Goal: Information Seeking & Learning: Learn about a topic

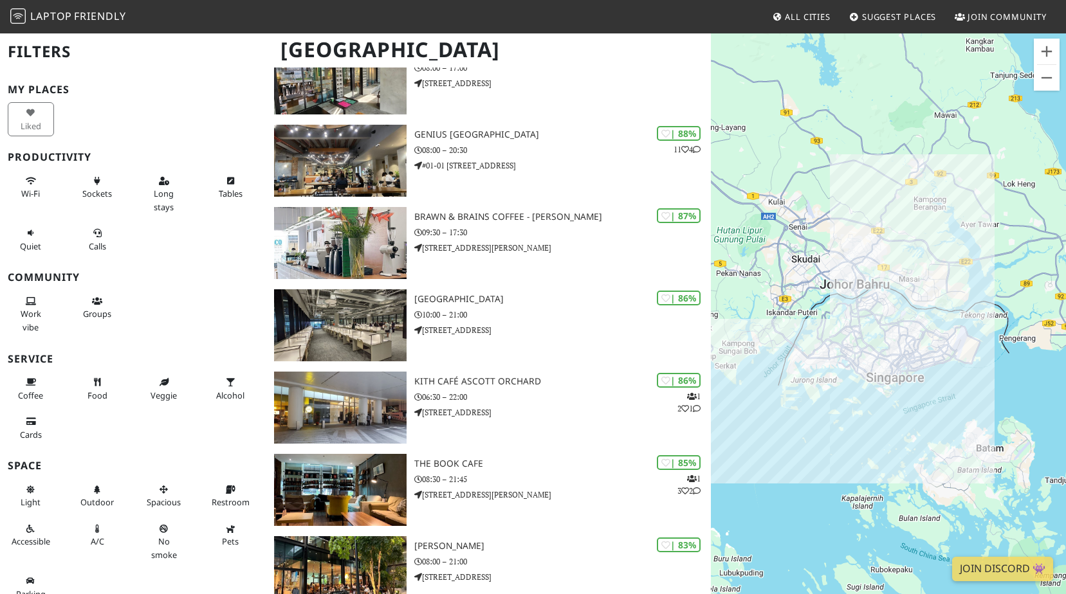
click at [46, 55] on h2 "Filters" at bounding box center [133, 51] width 251 height 39
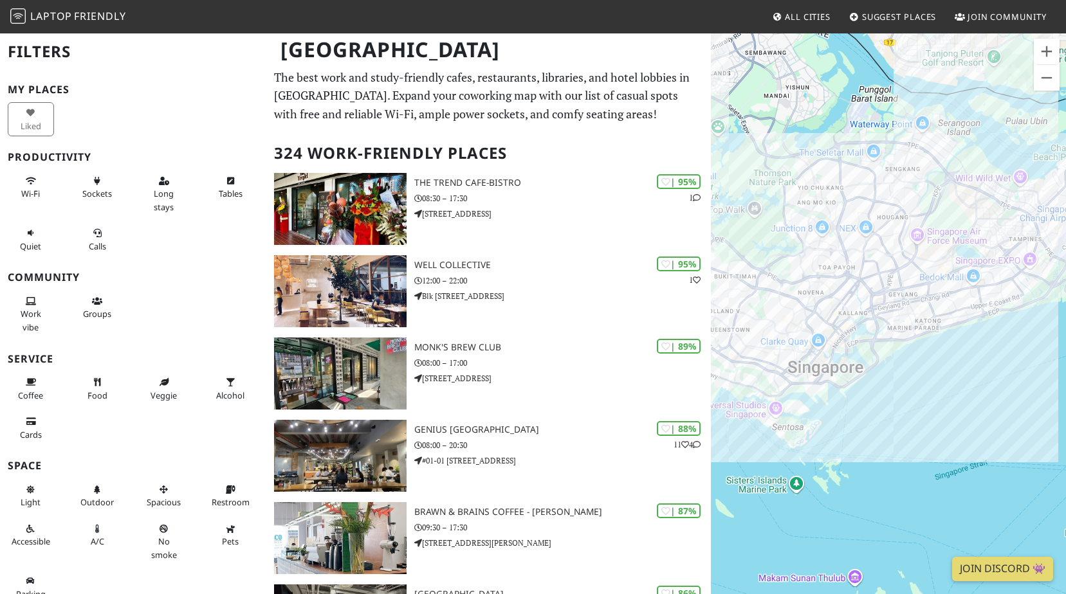
drag, startPoint x: 988, startPoint y: 438, endPoint x: 852, endPoint y: 399, distance: 141.1
click at [704, 266] on div "To navigate, press the arrow keys." at bounding box center [888, 329] width 355 height 594
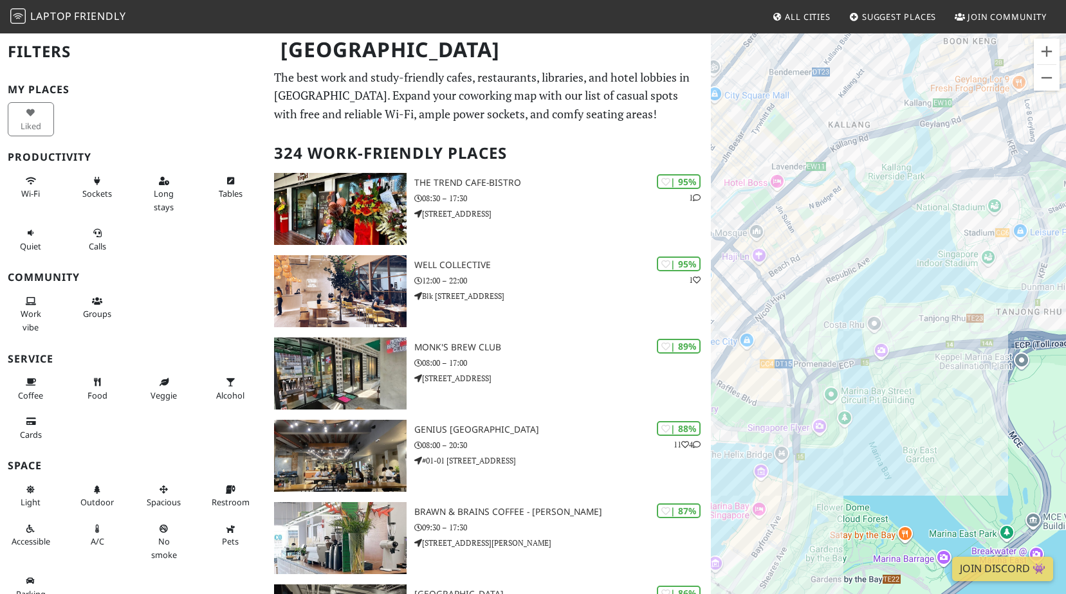
drag, startPoint x: 910, startPoint y: 351, endPoint x: 1067, endPoint y: 319, distance: 160.1
click at [704, 266] on html "Laptop Friendly All Cities Suggest Places Join Community [GEOGRAPHIC_DATA] Filt…" at bounding box center [533, 297] width 1066 height 594
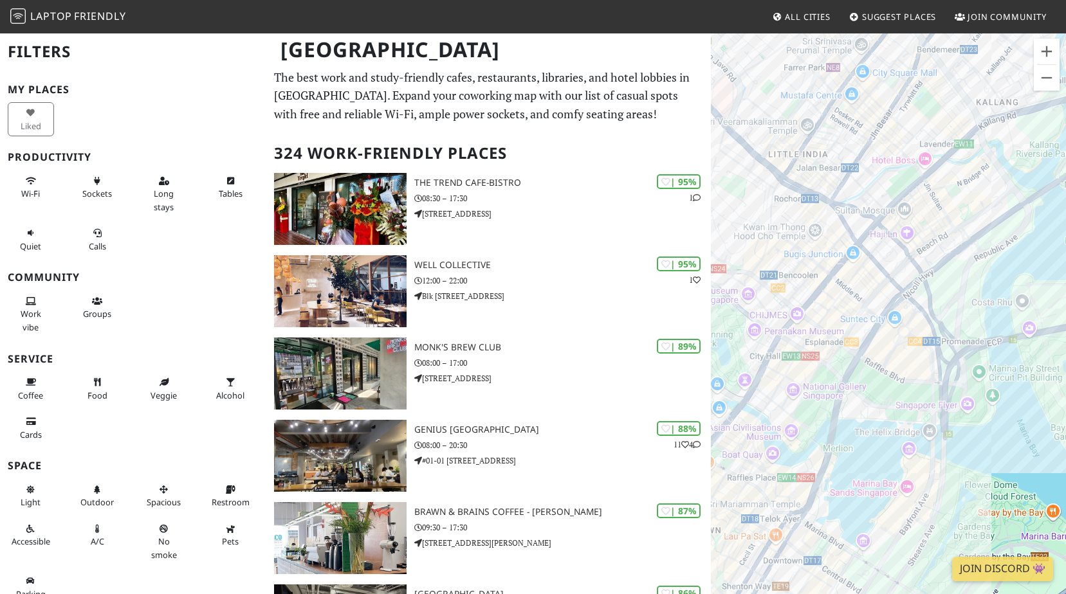
drag, startPoint x: 857, startPoint y: 341, endPoint x: 975, endPoint y: 325, distance: 118.2
click at [704, 266] on div "To navigate, press the arrow keys." at bounding box center [888, 329] width 355 height 594
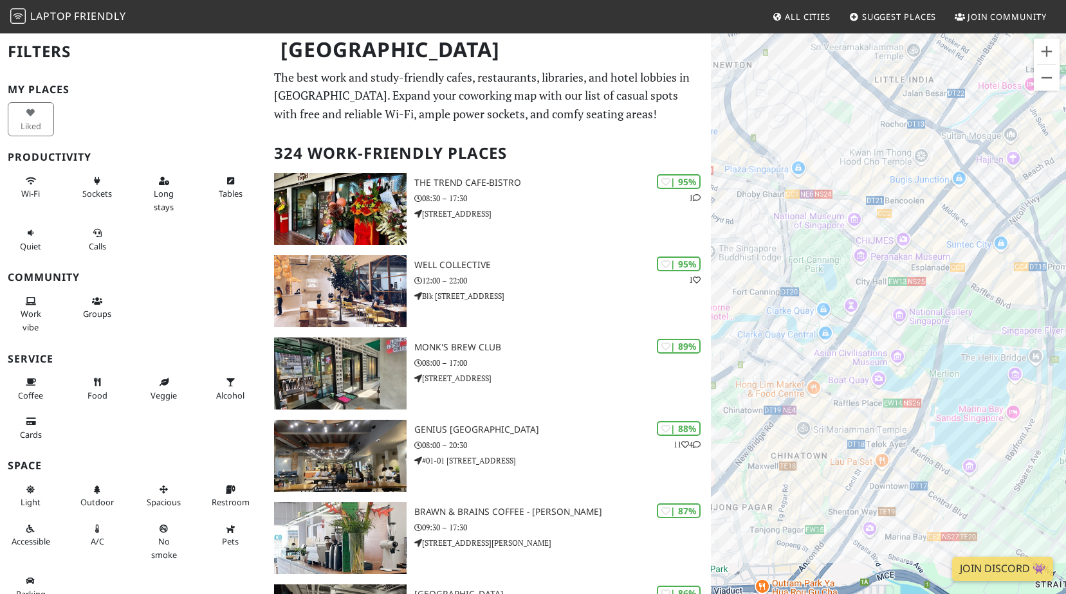
drag, startPoint x: 787, startPoint y: 380, endPoint x: 894, endPoint y: 304, distance: 131.0
click at [704, 266] on div "To navigate, press the arrow keys." at bounding box center [888, 329] width 355 height 594
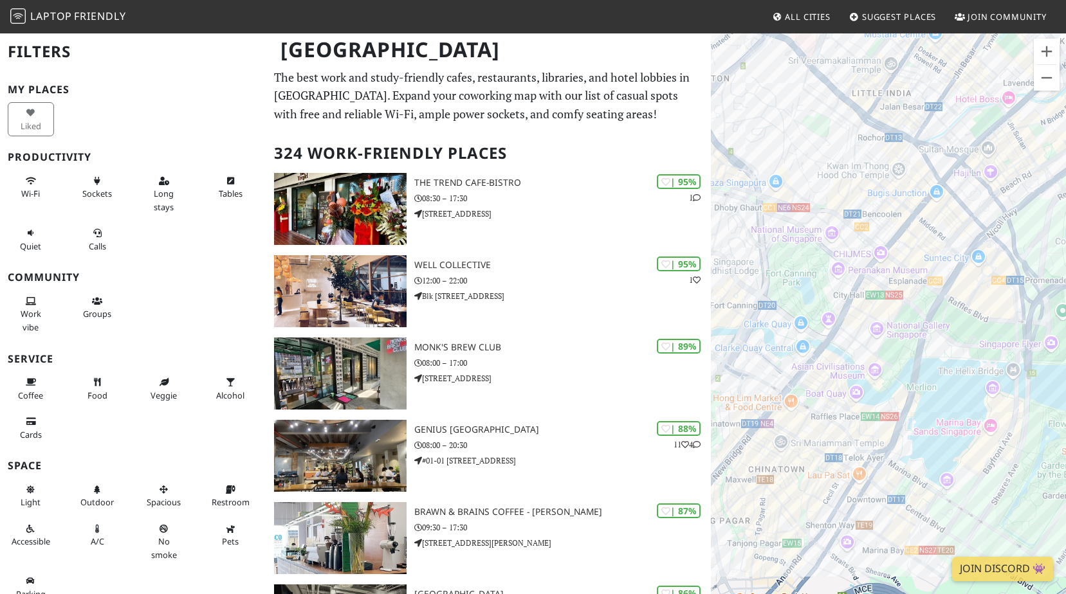
drag, startPoint x: 908, startPoint y: 322, endPoint x: 900, endPoint y: 325, distance: 9.2
click at [704, 266] on div "To navigate, press the arrow keys." at bounding box center [888, 329] width 355 height 594
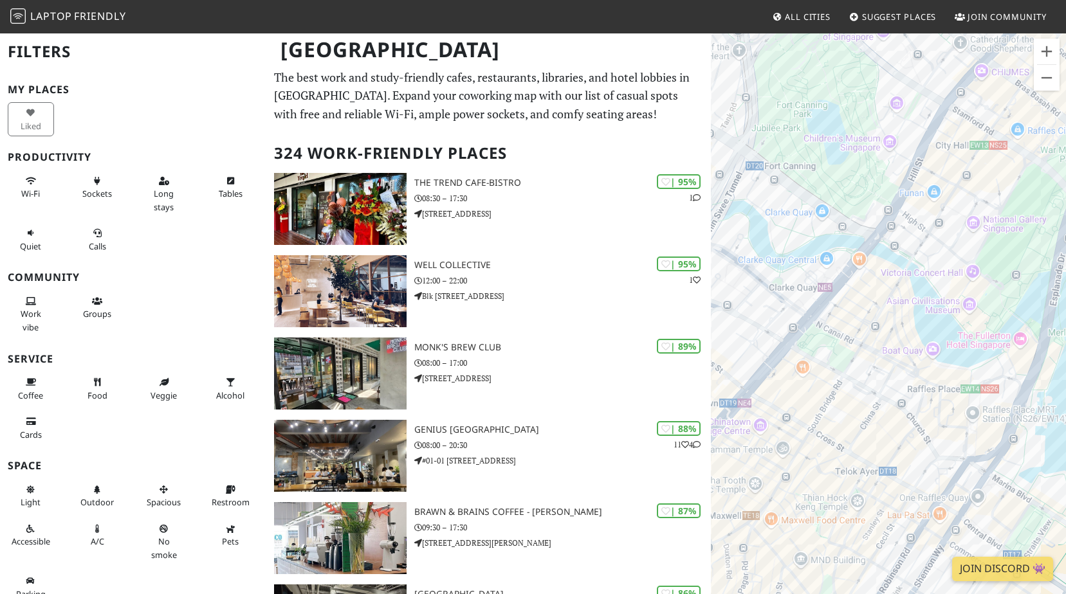
drag, startPoint x: 861, startPoint y: 351, endPoint x: 945, endPoint y: 272, distance: 114.7
click at [704, 266] on div "To navigate, press the arrow keys." at bounding box center [888, 329] width 355 height 594
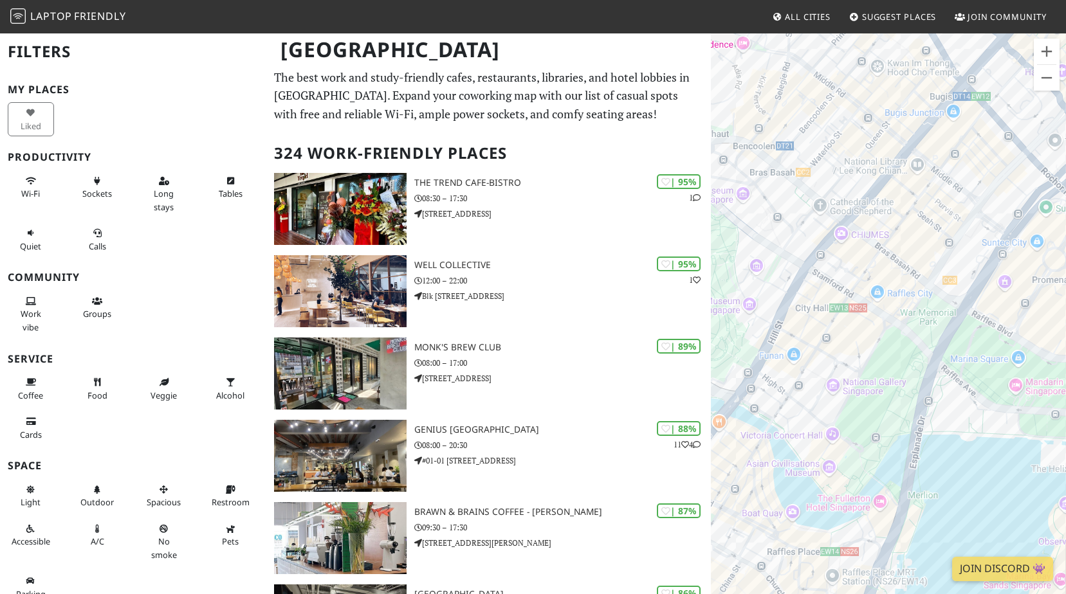
drag, startPoint x: 951, startPoint y: 236, endPoint x: 807, endPoint y: 406, distance: 222.7
click at [704, 266] on div "To navigate, press the arrow keys." at bounding box center [888, 329] width 355 height 594
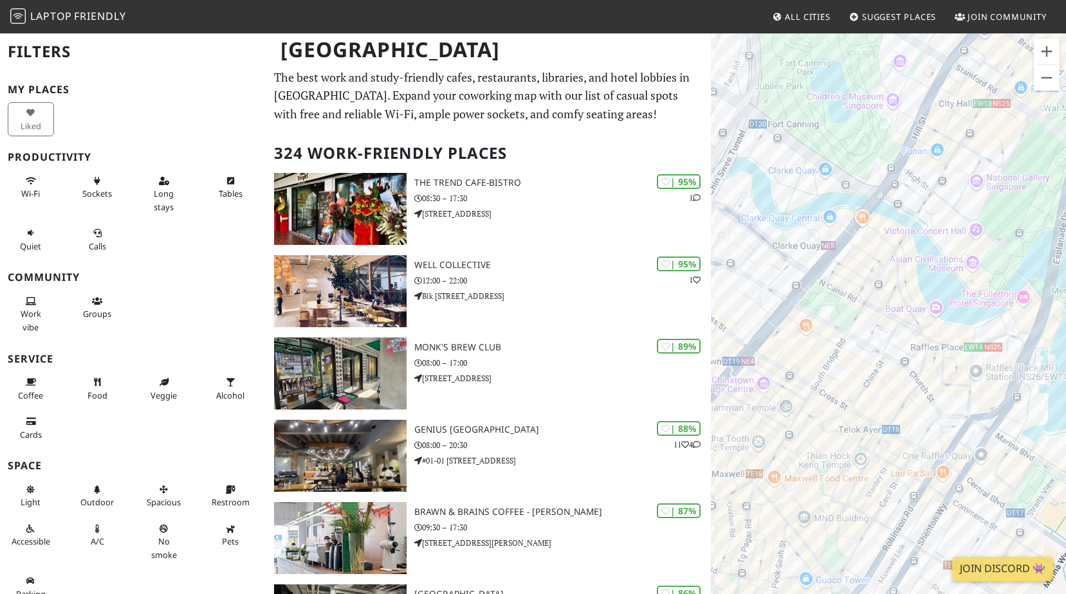
drag, startPoint x: 904, startPoint y: 306, endPoint x: 1029, endPoint y: 118, distance: 226.0
click at [704, 118] on div "To navigate, press the arrow keys." at bounding box center [888, 329] width 355 height 594
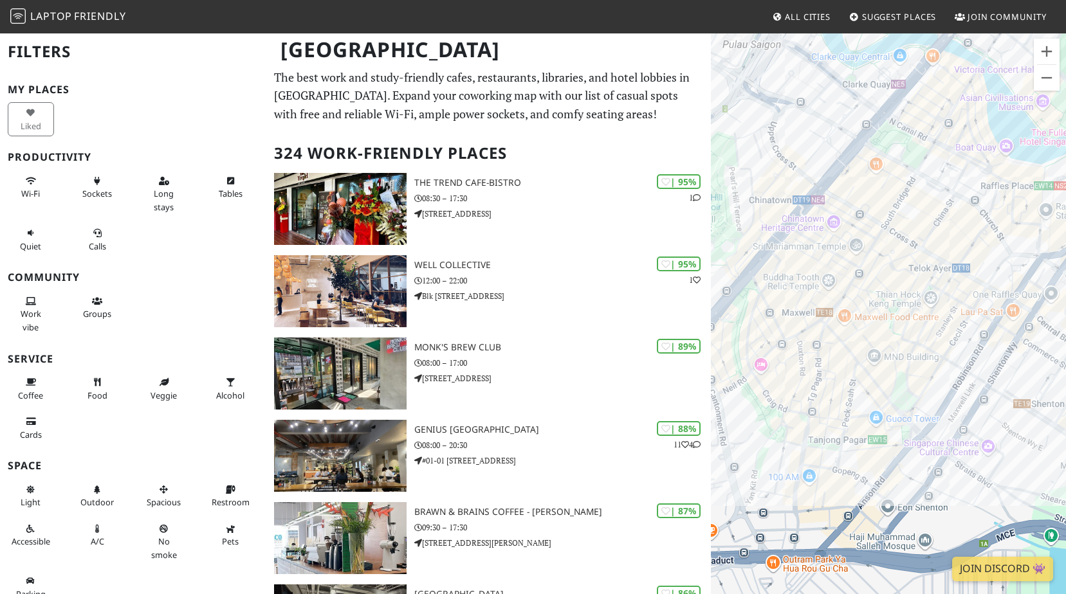
drag, startPoint x: 872, startPoint y: 410, endPoint x: 919, endPoint y: 288, distance: 131.3
click at [704, 266] on div "To navigate, press the arrow keys." at bounding box center [888, 329] width 355 height 594
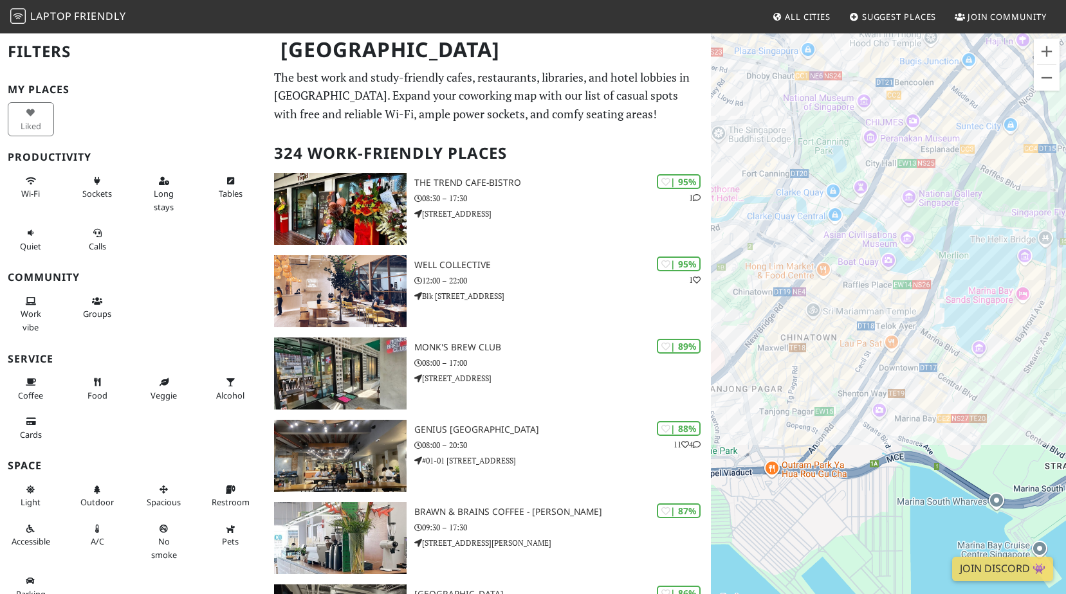
drag, startPoint x: 965, startPoint y: 442, endPoint x: 900, endPoint y: 454, distance: 66.0
click at [704, 266] on div "To navigate, press the arrow keys." at bounding box center [888, 329] width 355 height 594
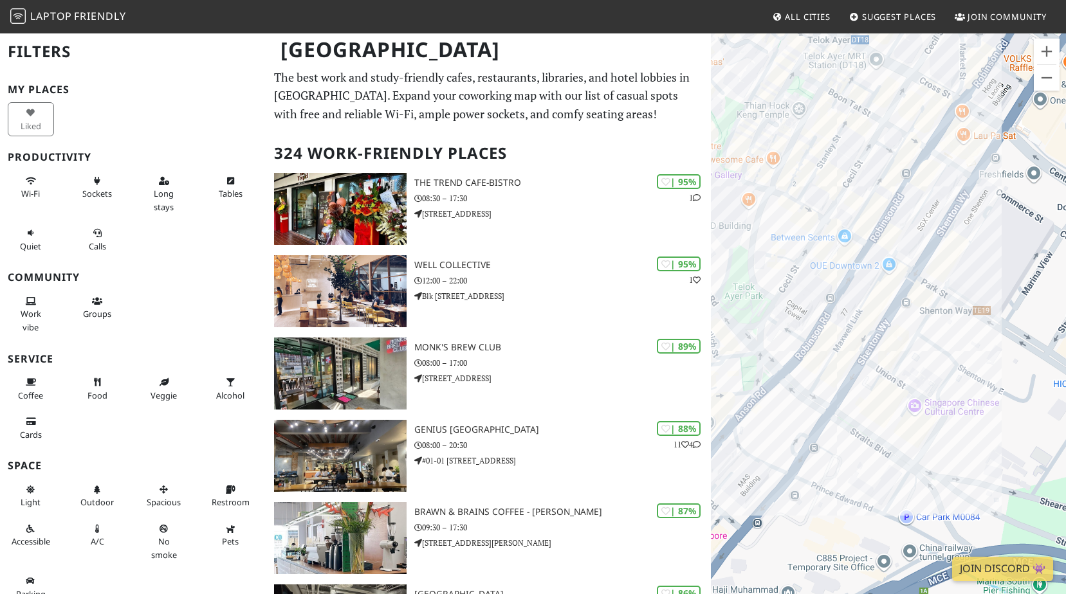
drag, startPoint x: 889, startPoint y: 358, endPoint x: 928, endPoint y: 337, distance: 44.3
click at [704, 266] on div "To navigate, press the arrow keys." at bounding box center [888, 329] width 355 height 594
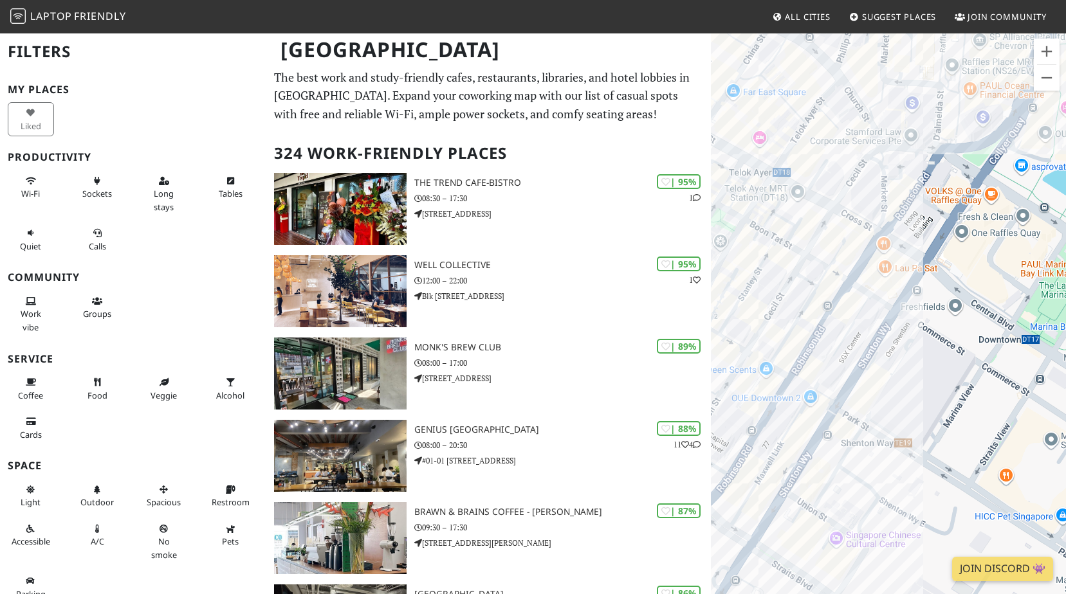
drag, startPoint x: 953, startPoint y: 334, endPoint x: 874, endPoint y: 469, distance: 156.6
click at [704, 266] on div "To navigate, press the arrow keys." at bounding box center [888, 329] width 355 height 594
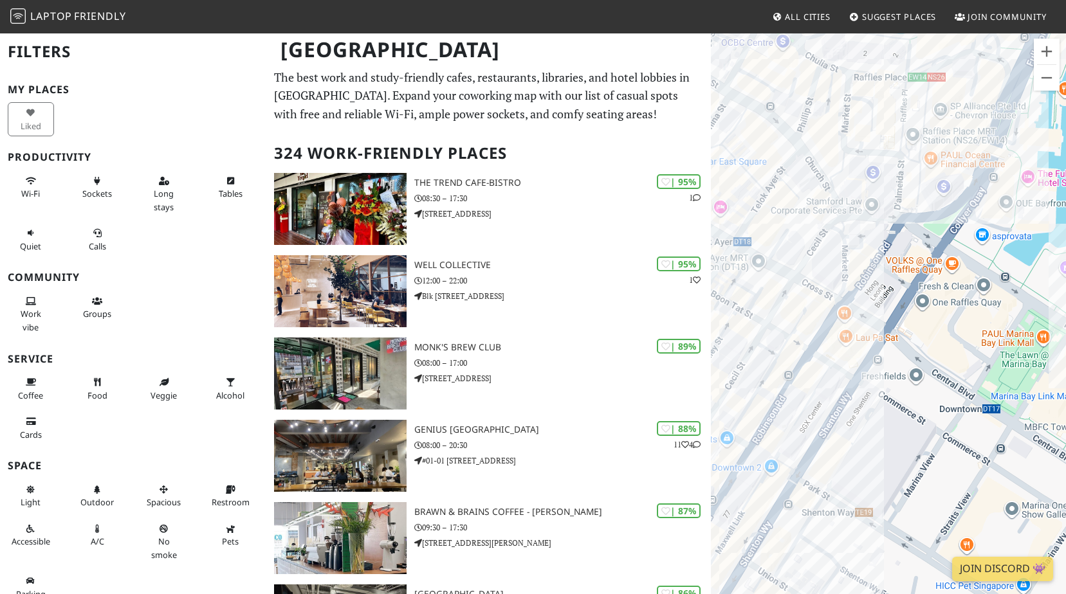
drag, startPoint x: 935, startPoint y: 319, endPoint x: 895, endPoint y: 392, distance: 83.8
click at [704, 266] on div "To navigate, press the arrow keys." at bounding box center [888, 329] width 355 height 594
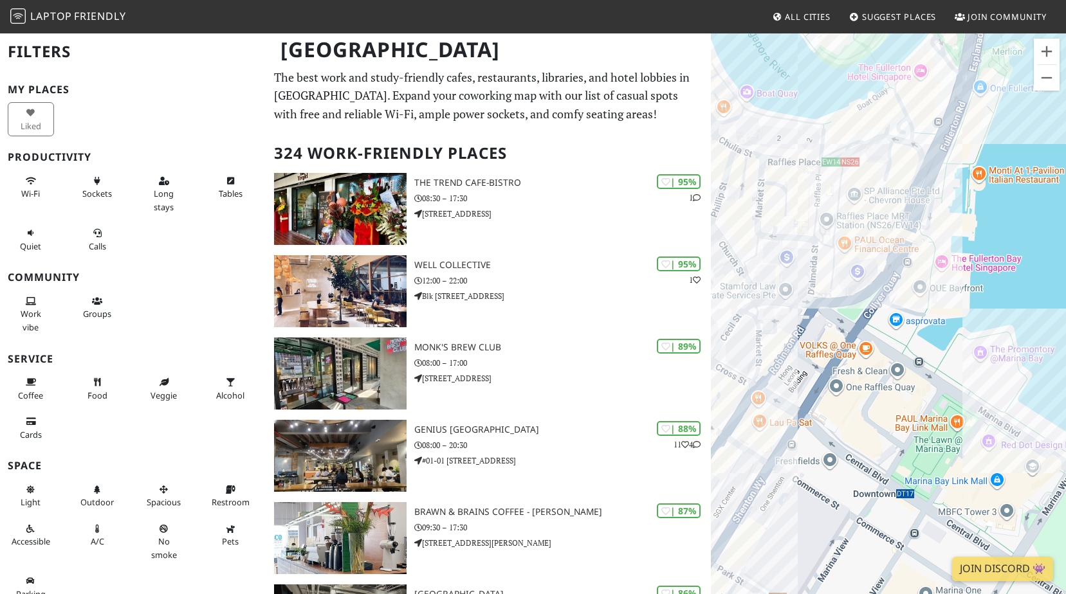
drag, startPoint x: 952, startPoint y: 354, endPoint x: 866, endPoint y: 439, distance: 121.4
click at [704, 266] on div "To navigate, press the arrow keys." at bounding box center [888, 329] width 355 height 594
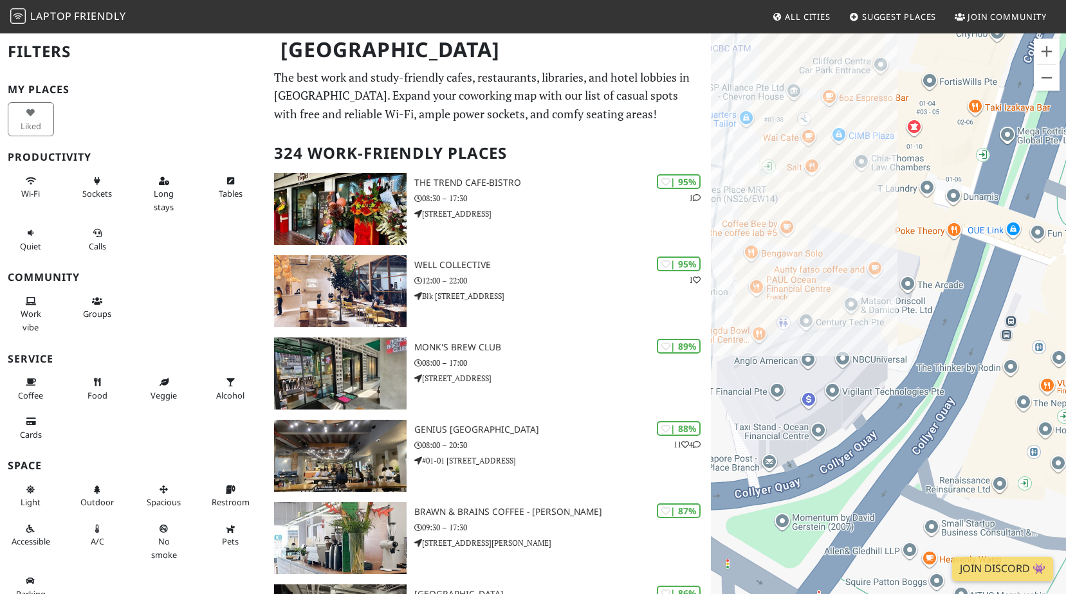
drag, startPoint x: 895, startPoint y: 253, endPoint x: 930, endPoint y: 506, distance: 255.1
click at [704, 266] on div "To navigate, press the arrow keys." at bounding box center [888, 329] width 355 height 594
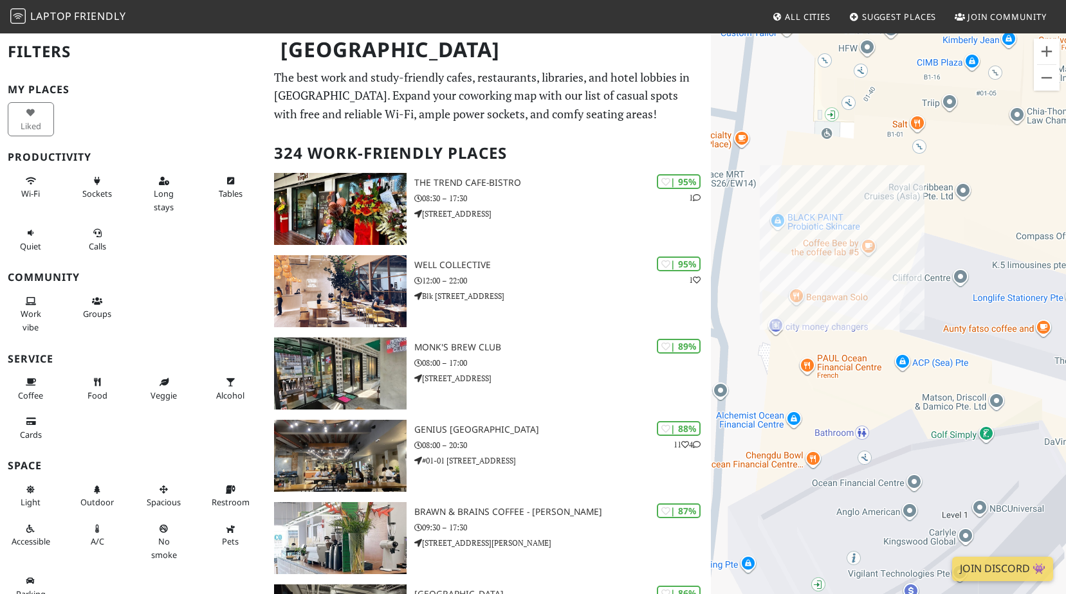
drag, startPoint x: 846, startPoint y: 270, endPoint x: 895, endPoint y: 325, distance: 73.3
click at [704, 266] on div "To navigate, press the arrow keys." at bounding box center [888, 329] width 355 height 594
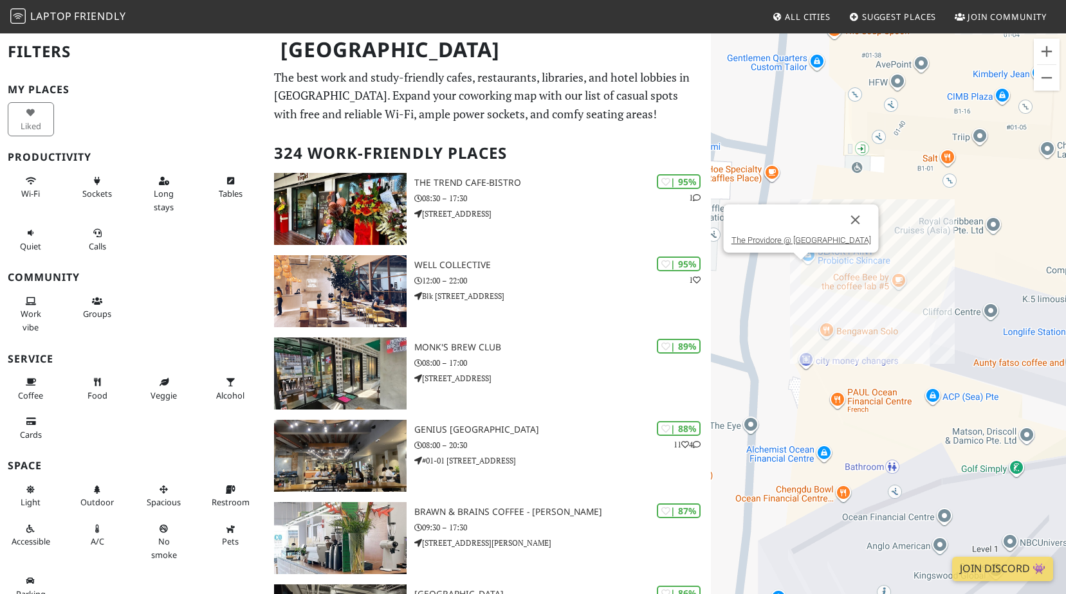
click at [704, 266] on div "To navigate, press the arrow keys. The Providore @ [GEOGRAPHIC_DATA]" at bounding box center [888, 329] width 355 height 594
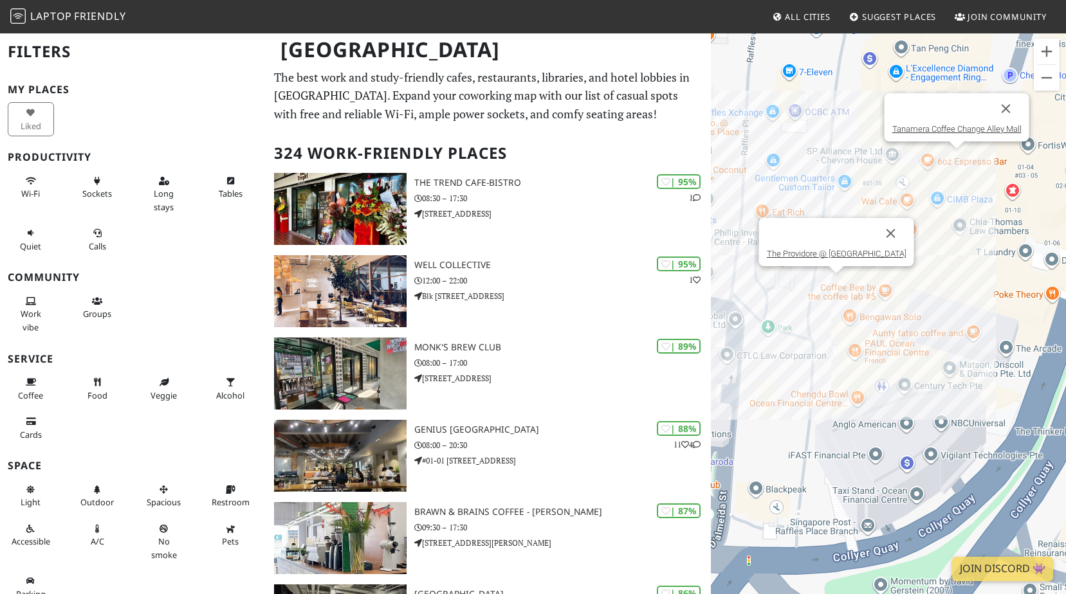
click at [704, 161] on div "To navigate, press the arrow keys. The Providore @ [GEOGRAPHIC_DATA] Tanamera C…" at bounding box center [888, 329] width 355 height 594
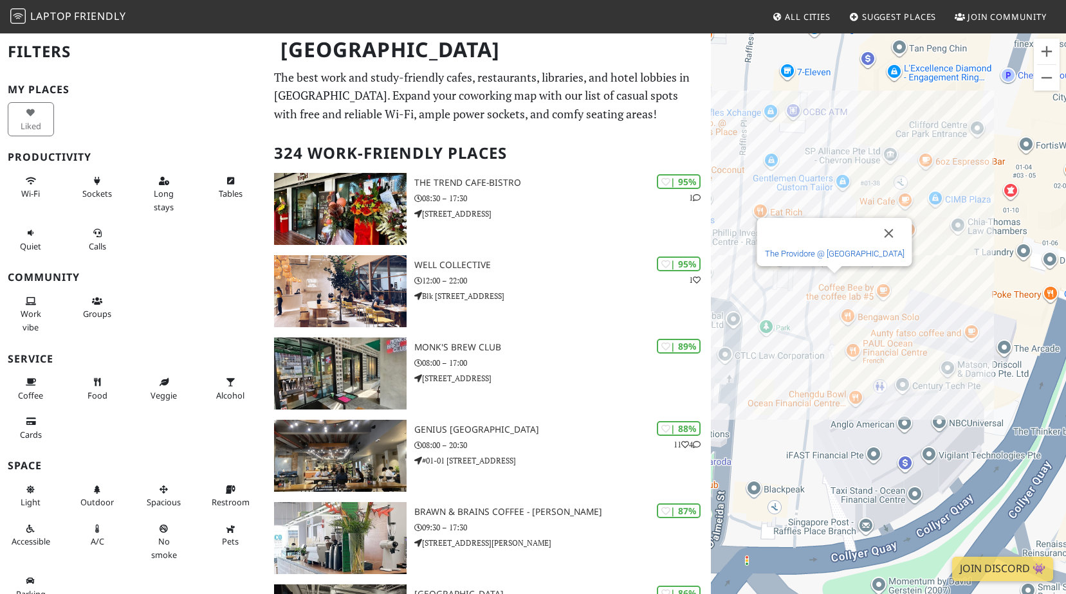
click at [704, 257] on link "The Providore @ [GEOGRAPHIC_DATA]" at bounding box center [834, 254] width 140 height 10
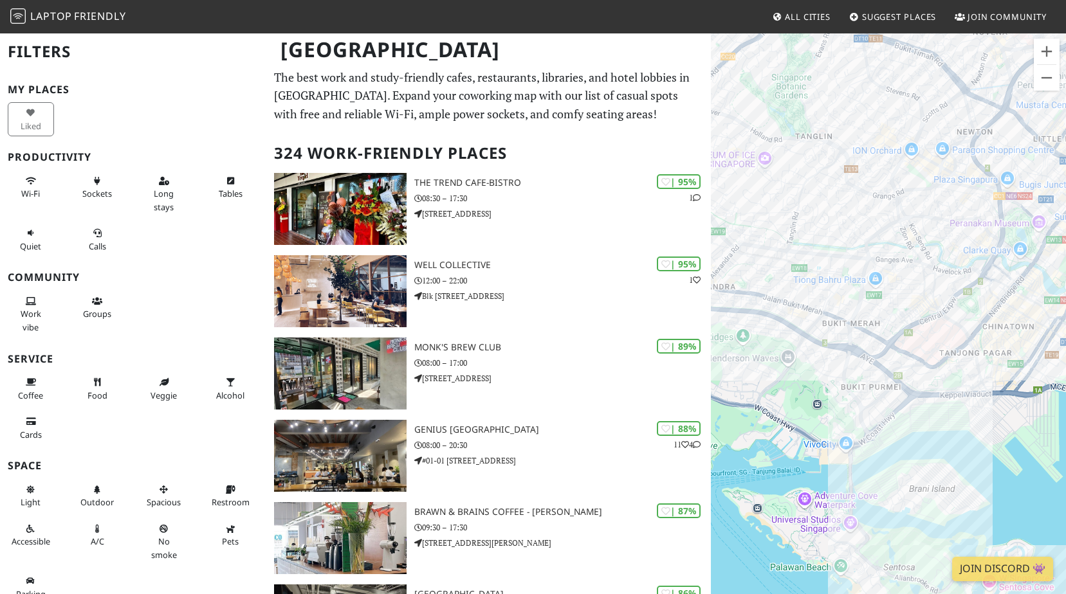
drag, startPoint x: 962, startPoint y: 227, endPoint x: 821, endPoint y: 383, distance: 209.5
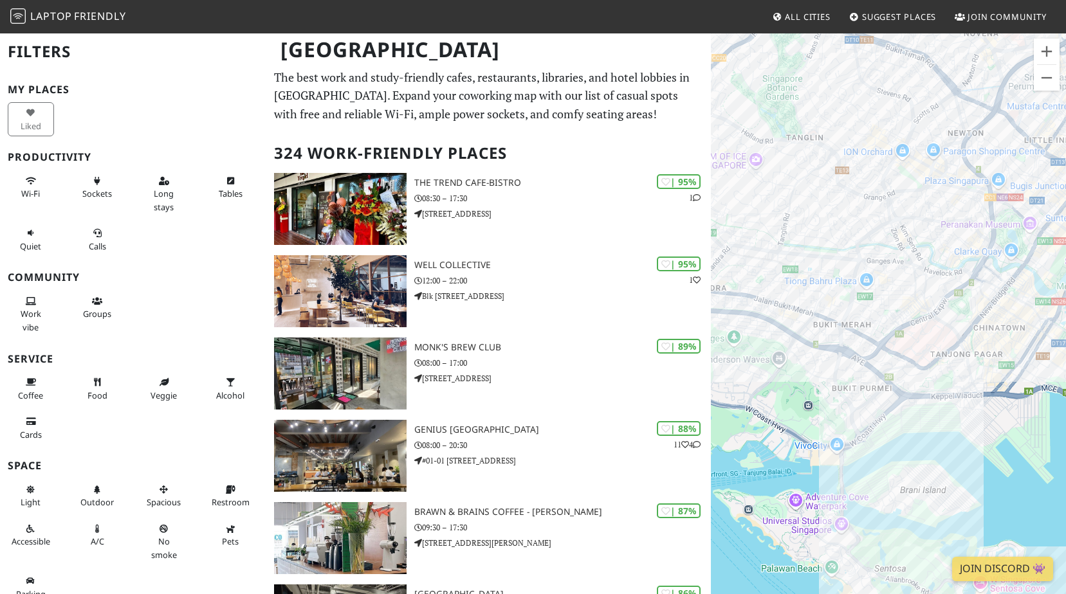
drag, startPoint x: 910, startPoint y: 421, endPoint x: 734, endPoint y: 408, distance: 176.1
click at [734, 408] on div "To navigate, press the arrow keys." at bounding box center [888, 329] width 355 height 594
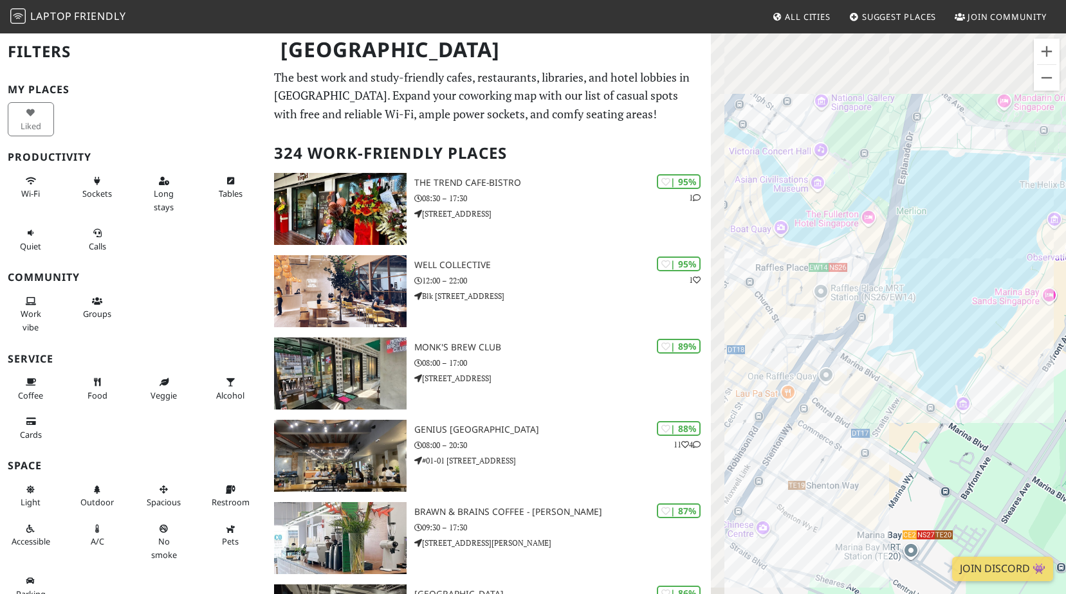
drag, startPoint x: 820, startPoint y: 205, endPoint x: 937, endPoint y: 577, distance: 389.8
click at [942, 591] on div "To navigate, press the arrow keys." at bounding box center [888, 329] width 355 height 594
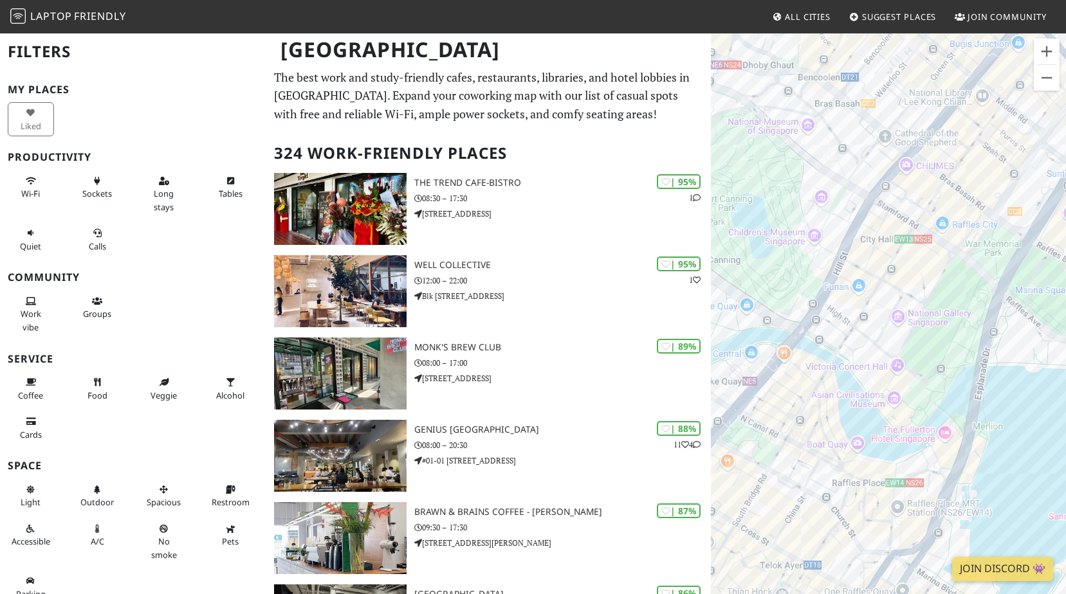
drag, startPoint x: 825, startPoint y: 374, endPoint x: 849, endPoint y: 429, distance: 60.2
click at [849, 429] on div "To navigate, press the arrow keys." at bounding box center [888, 329] width 355 height 594
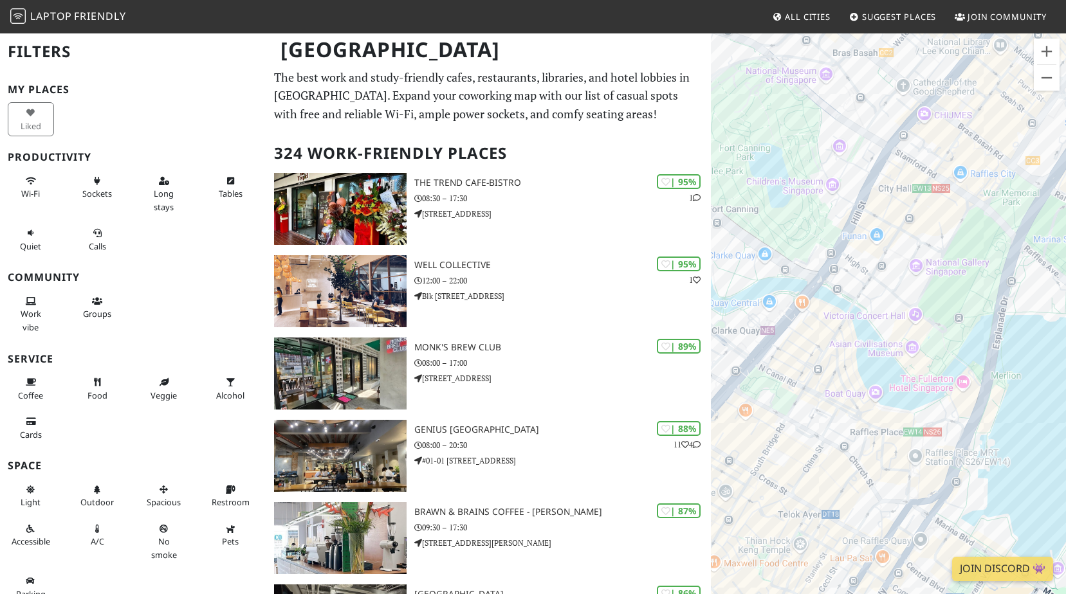
drag, startPoint x: 866, startPoint y: 399, endPoint x: 886, endPoint y: 343, distance: 60.0
click at [886, 343] on div "To navigate, press the arrow keys." at bounding box center [888, 329] width 355 height 594
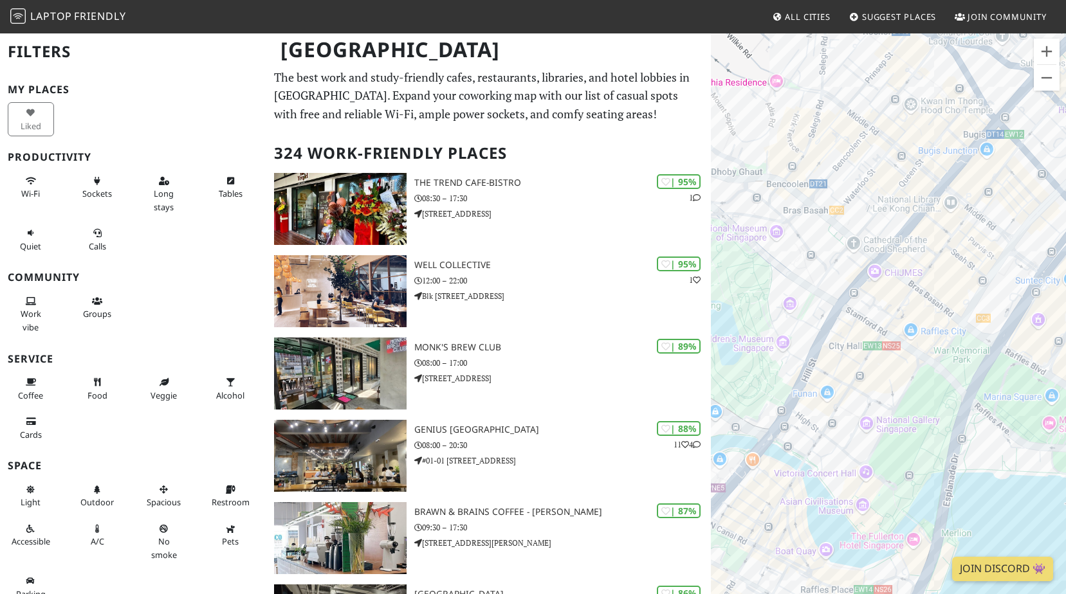
drag, startPoint x: 886, startPoint y: 336, endPoint x: 845, endPoint y: 464, distance: 134.5
click at [845, 464] on div "To navigate, press the arrow keys." at bounding box center [888, 329] width 355 height 594
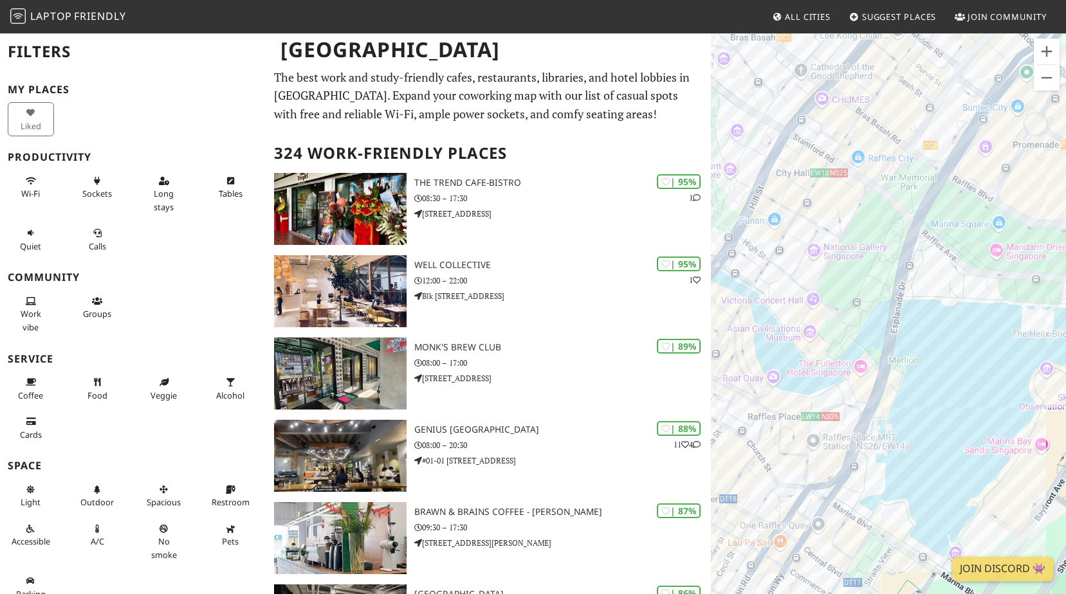
drag, startPoint x: 910, startPoint y: 452, endPoint x: 857, endPoint y: 279, distance: 180.9
click at [857, 279] on div "To navigate, press the arrow keys." at bounding box center [888, 329] width 355 height 594
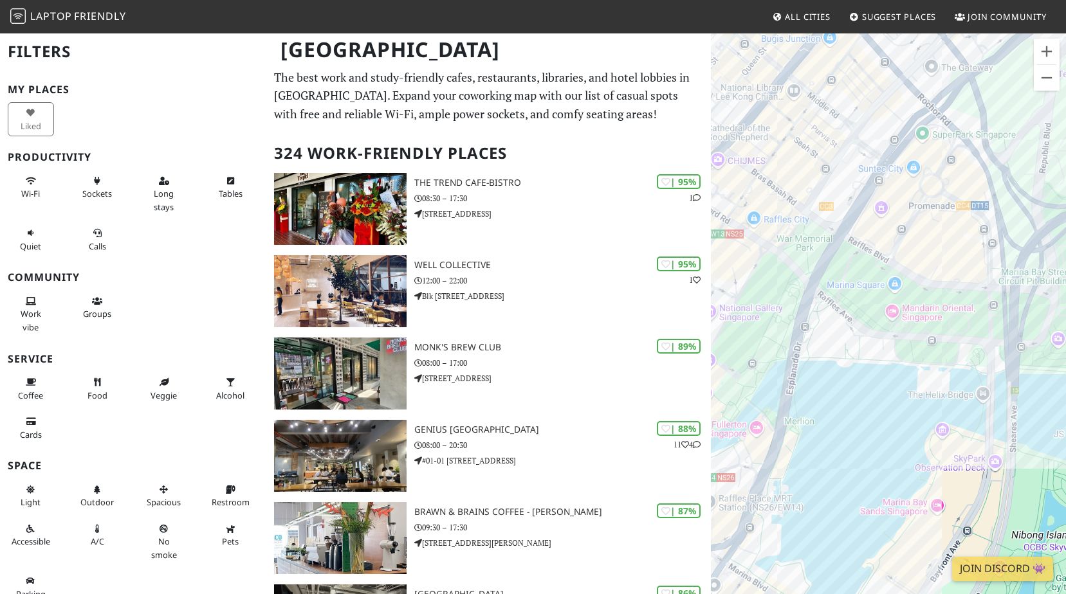
drag, startPoint x: 921, startPoint y: 361, endPoint x: 825, endPoint y: 418, distance: 111.1
click at [825, 418] on div "To navigate, press the arrow keys." at bounding box center [888, 329] width 355 height 594
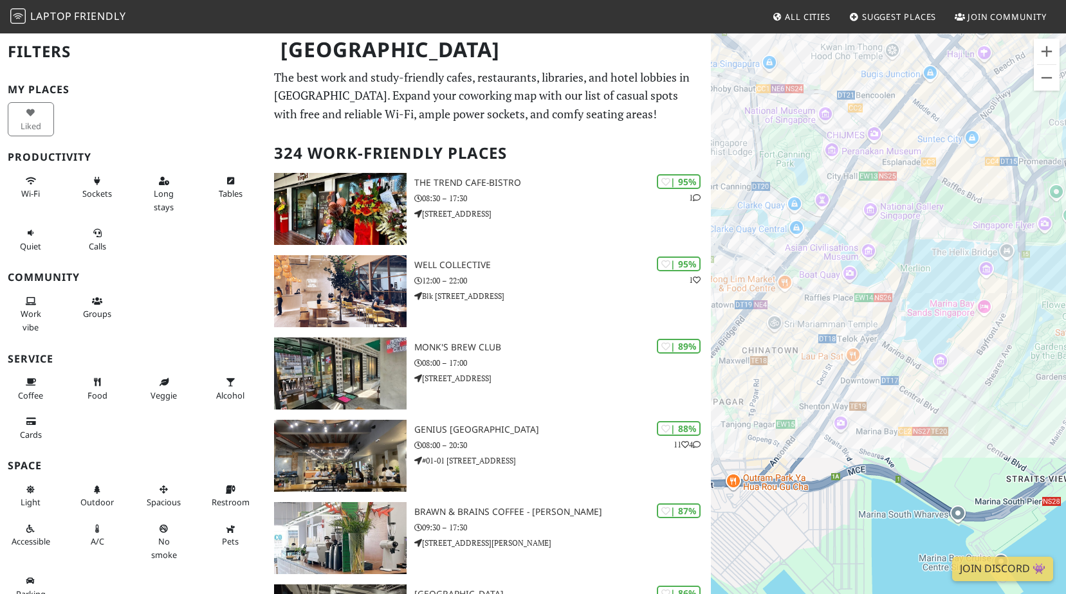
drag, startPoint x: 841, startPoint y: 457, endPoint x: 912, endPoint y: 298, distance: 173.7
click at [913, 298] on div "To navigate, press the arrow keys." at bounding box center [888, 329] width 355 height 594
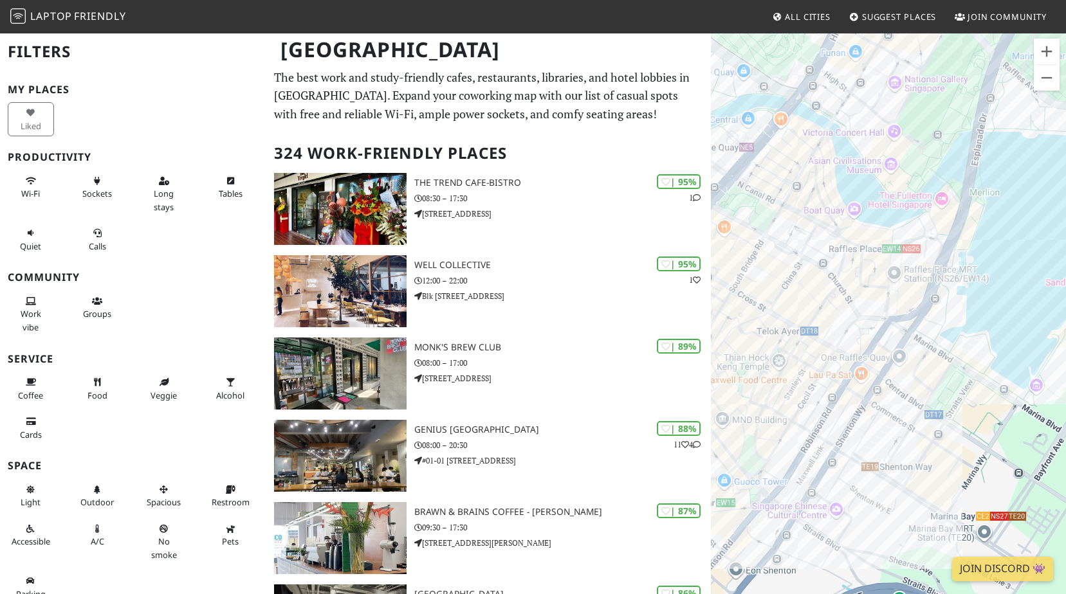
drag, startPoint x: 844, startPoint y: 345, endPoint x: 864, endPoint y: 413, distance: 70.4
click at [864, 413] on div "To navigate, press the arrow keys." at bounding box center [888, 329] width 355 height 594
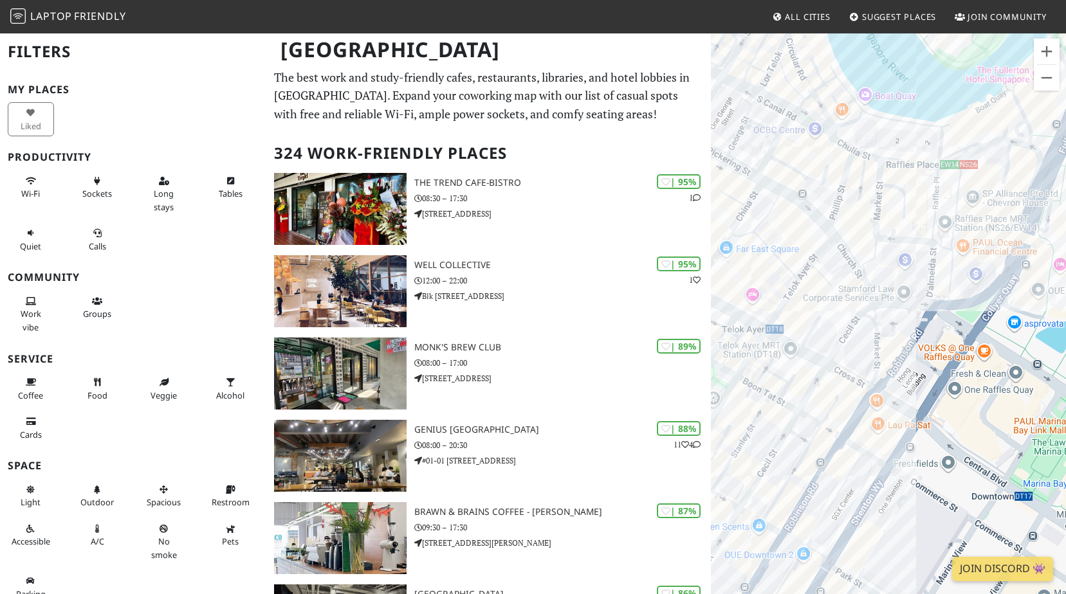
drag, startPoint x: 886, startPoint y: 344, endPoint x: 929, endPoint y: 382, distance: 57.9
click at [929, 382] on div "To navigate, press the arrow keys." at bounding box center [888, 329] width 355 height 594
click at [885, 316] on div "To navigate, press the arrow keys. Dimbulah Cafe @ 137 Market St" at bounding box center [888, 329] width 355 height 594
click at [874, 289] on link "Dimbulah Cafe @ [STREET_ADDRESS]" at bounding box center [886, 289] width 140 height 10
